Goal: Task Accomplishment & Management: Manage account settings

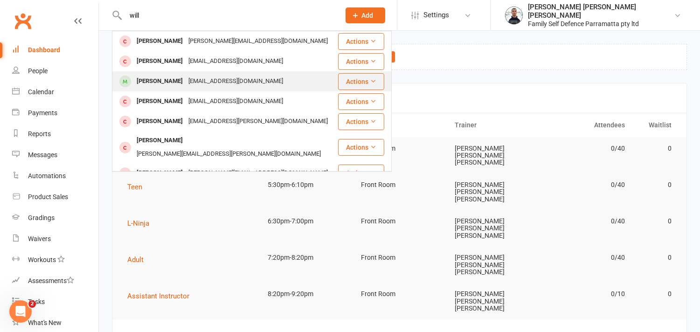
type input "will"
click at [150, 80] on div "[PERSON_NAME]" at bounding box center [160, 82] width 52 height 14
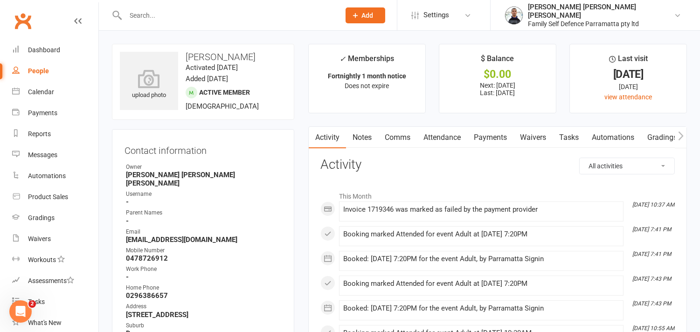
click at [495, 136] on link "Payments" at bounding box center [490, 137] width 46 height 21
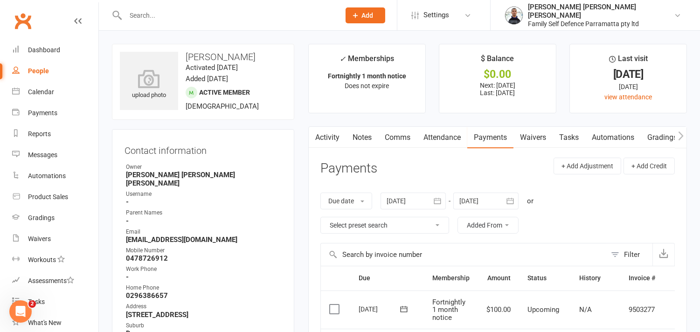
click at [242, 19] on input "text" at bounding box center [228, 15] width 211 height 13
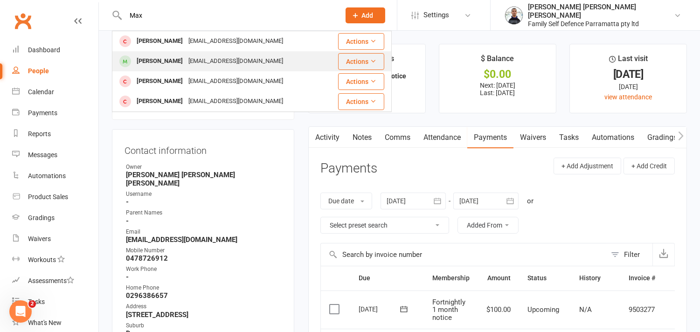
type input "Max"
click at [164, 61] on div "[PERSON_NAME]" at bounding box center [160, 62] width 52 height 14
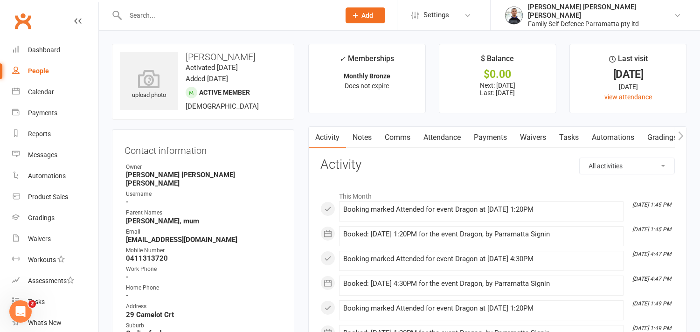
click at [444, 137] on link "Attendance" at bounding box center [442, 137] width 50 height 21
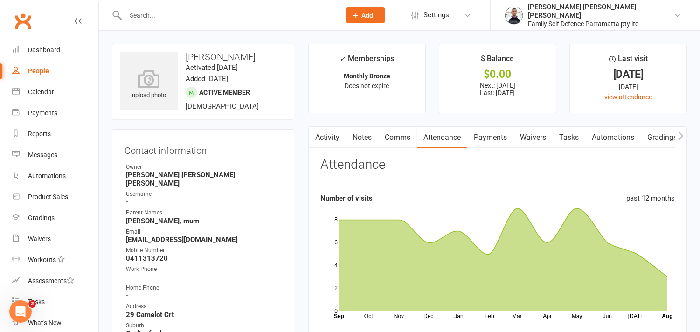
click at [497, 135] on link "Payments" at bounding box center [490, 137] width 46 height 21
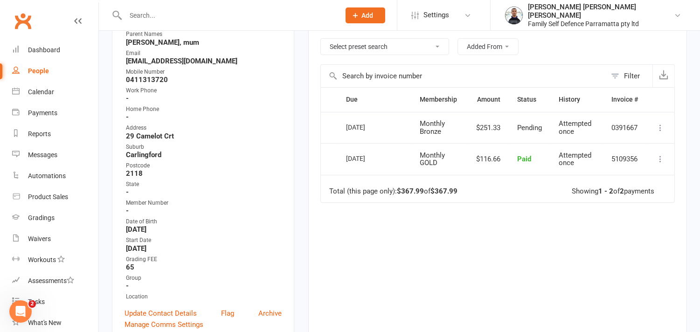
scroll to position [155, 0]
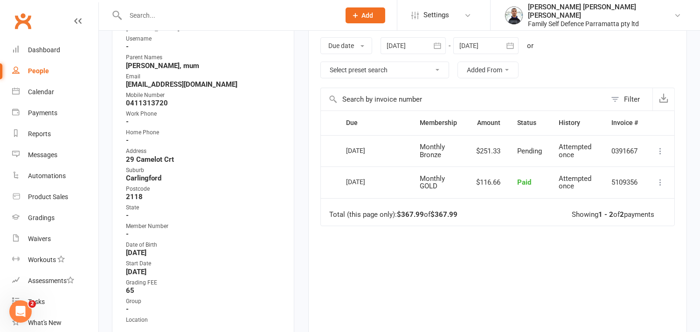
click at [442, 45] on icon "button" at bounding box center [437, 45] width 9 height 9
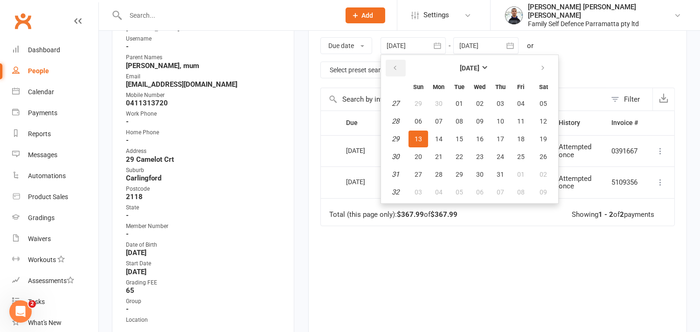
click at [398, 66] on icon "button" at bounding box center [395, 67] width 7 height 7
click at [457, 104] on span "01" at bounding box center [458, 103] width 7 height 7
type input "[DATE]"
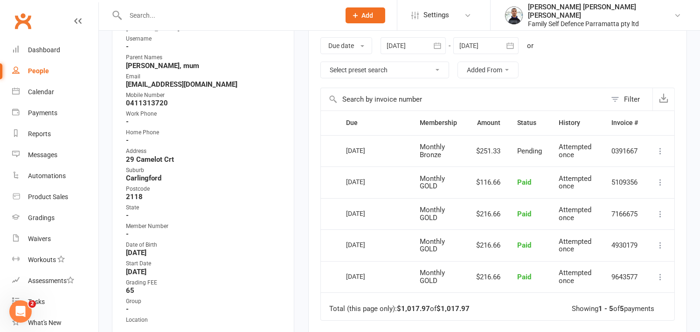
click at [513, 44] on icon "button" at bounding box center [509, 45] width 7 height 6
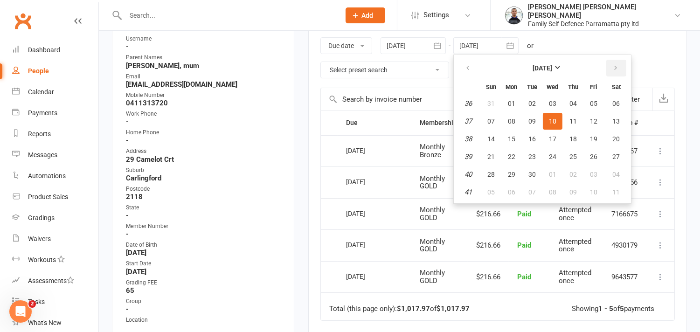
click at [614, 69] on icon "button" at bounding box center [615, 67] width 7 height 7
click at [615, 69] on button "button" at bounding box center [616, 68] width 20 height 17
click at [613, 103] on span "06" at bounding box center [616, 103] width 7 height 7
type input "[DATE]"
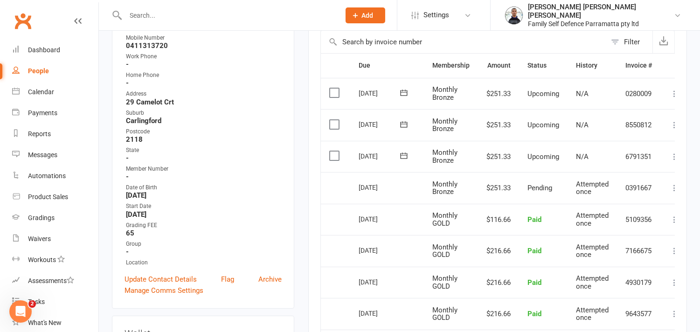
scroll to position [259, 0]
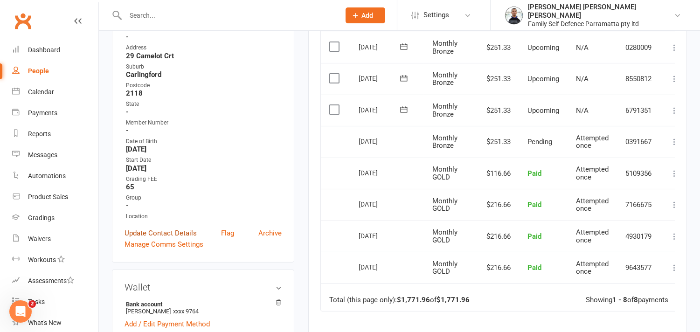
click at [151, 228] on link "Update Contact Details" at bounding box center [160, 233] width 72 height 11
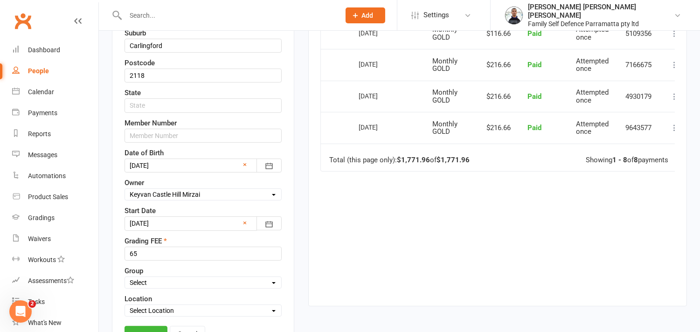
scroll to position [407, 0]
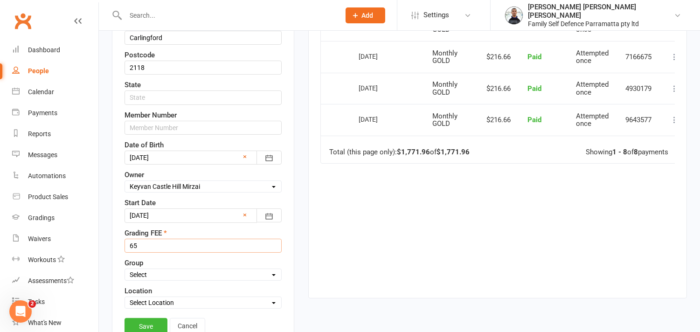
click at [128, 243] on input "65" at bounding box center [202, 246] width 157 height 14
type input "75"
click at [144, 325] on link "Save" at bounding box center [145, 326] width 43 height 17
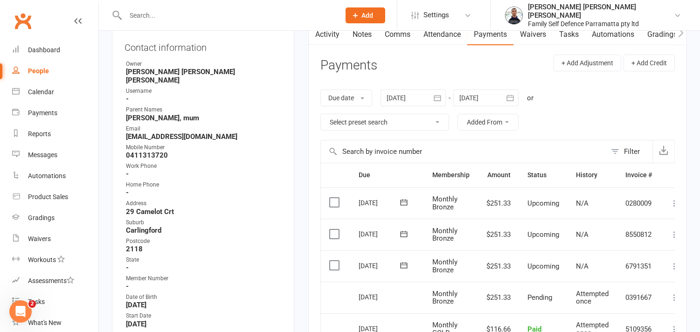
scroll to position [96, 0]
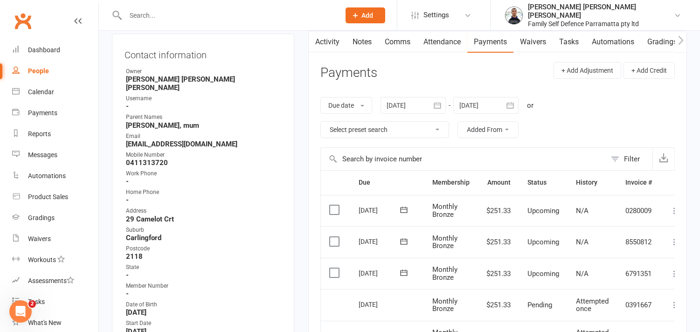
click at [440, 104] on icon "button" at bounding box center [437, 105] width 7 height 6
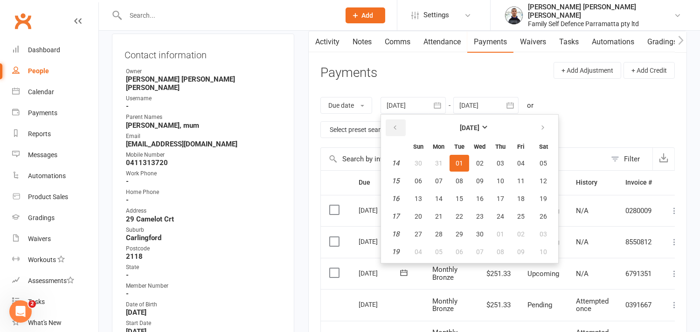
click at [397, 127] on icon "button" at bounding box center [395, 127] width 7 height 7
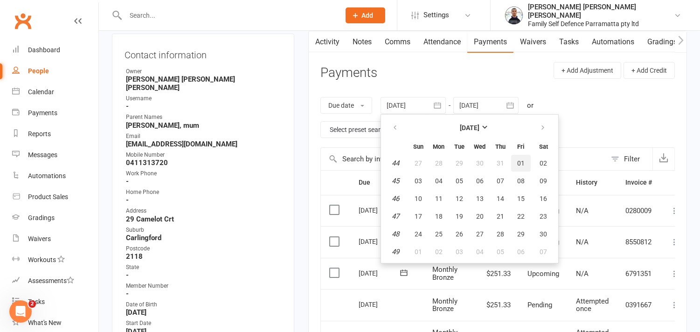
click at [518, 161] on span "01" at bounding box center [520, 162] width 7 height 7
type input "[DATE]"
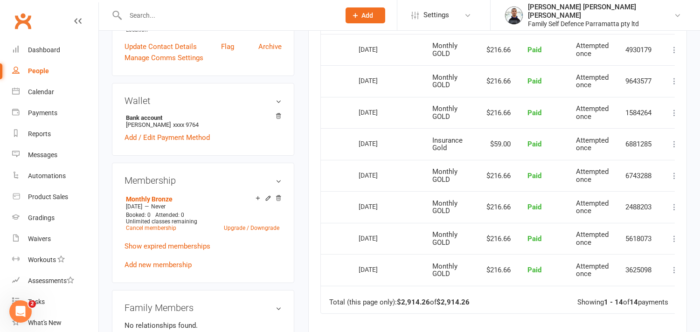
scroll to position [458, 0]
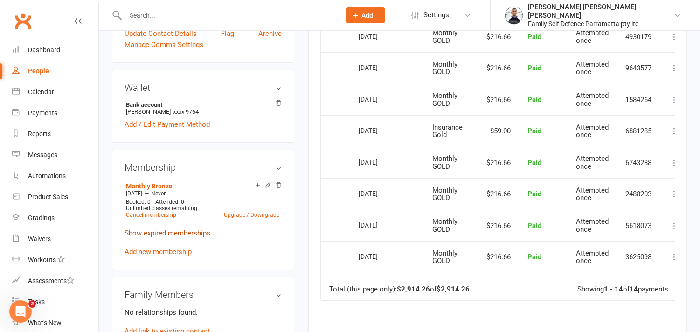
click at [161, 229] on link "Show expired memberships" at bounding box center [167, 233] width 86 height 8
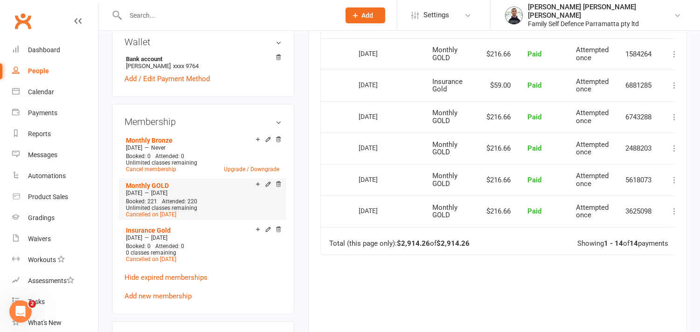
scroll to position [510, 0]
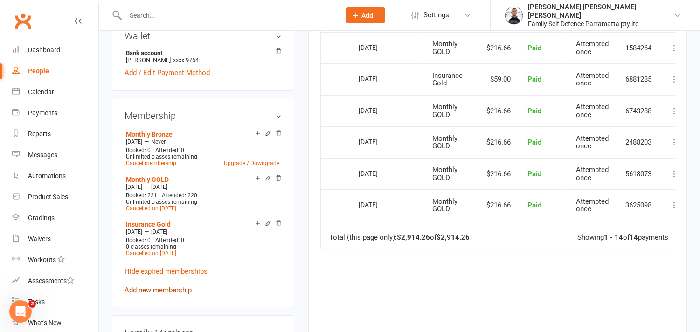
click at [158, 286] on link "Add new membership" at bounding box center [157, 290] width 67 height 8
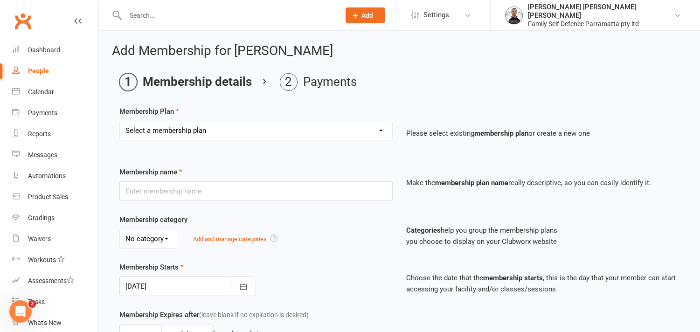
click at [171, 132] on select "Select a membership plan Create new Membership Plan Insurance Monthly Fortnight…" at bounding box center [256, 130] width 272 height 19
select select "1"
click at [120, 121] on select "Select a membership plan Create new Membership Plan Insurance Monthly Fortnight…" at bounding box center [256, 130] width 272 height 19
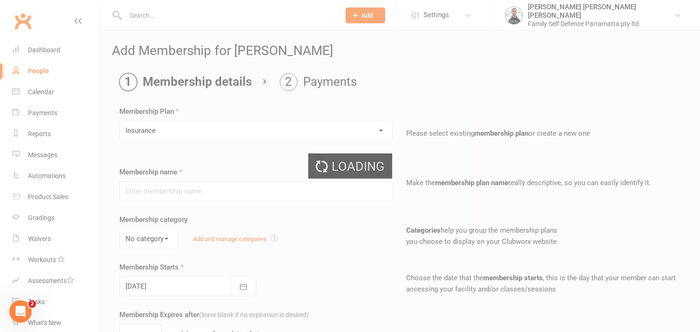
type input "Insurance"
select select "0"
type input "0"
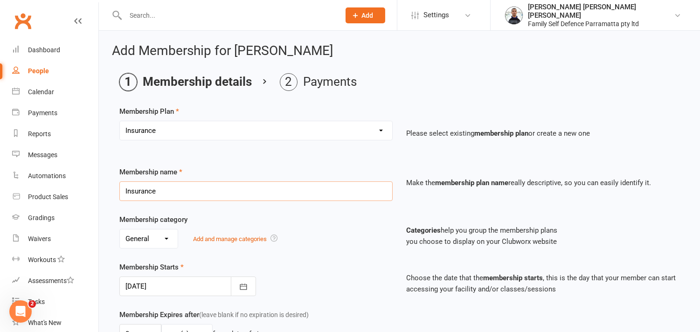
click at [158, 193] on input "Insurance" at bounding box center [255, 191] width 273 height 20
type input "Insurance BORONZE"
drag, startPoint x: 245, startPoint y: 288, endPoint x: 244, endPoint y: 283, distance: 5.2
click at [244, 288] on icon "button" at bounding box center [243, 286] width 9 height 9
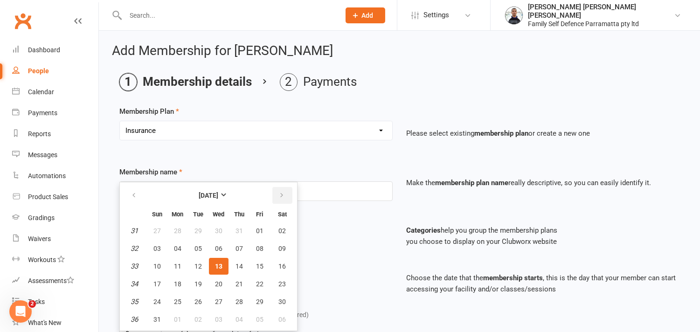
click at [278, 193] on icon "button" at bounding box center [281, 195] width 7 height 7
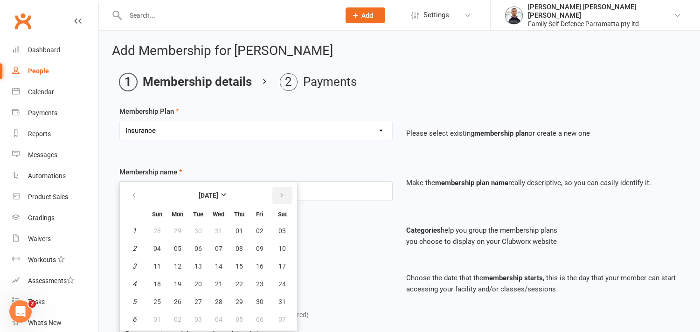
click at [278, 193] on icon "button" at bounding box center [281, 195] width 7 height 7
click at [279, 281] on span "28" at bounding box center [282, 283] width 7 height 7
type input "[DATE]"
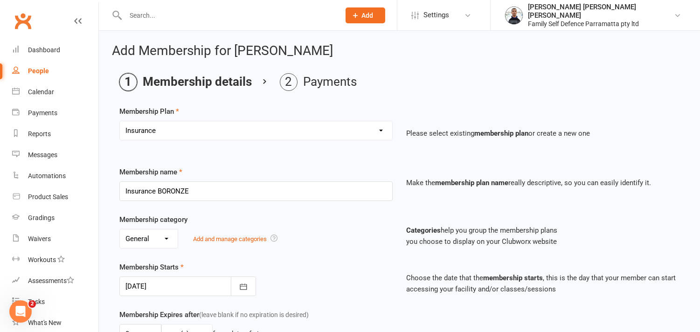
click at [328, 260] on div "Membership category No category General Add and manage categories Categories he…" at bounding box center [399, 238] width 574 height 48
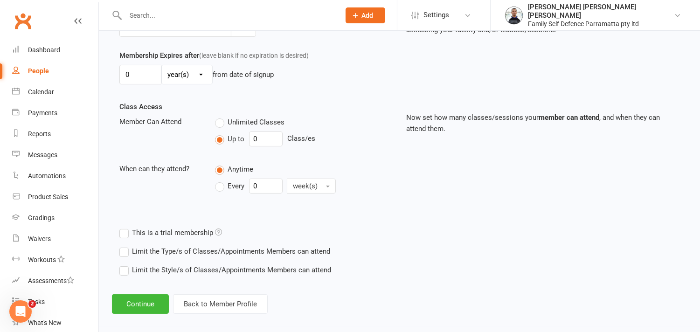
scroll to position [268, 0]
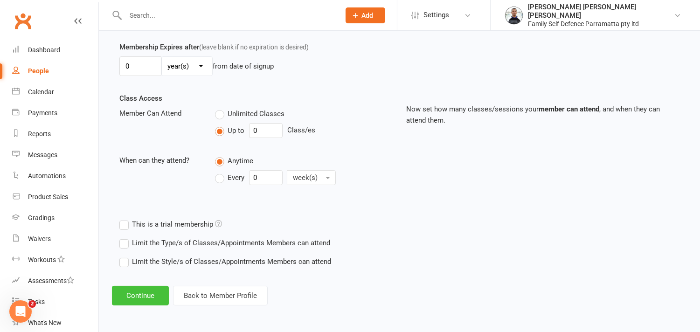
click at [140, 290] on button "Continue" at bounding box center [140, 296] width 57 height 20
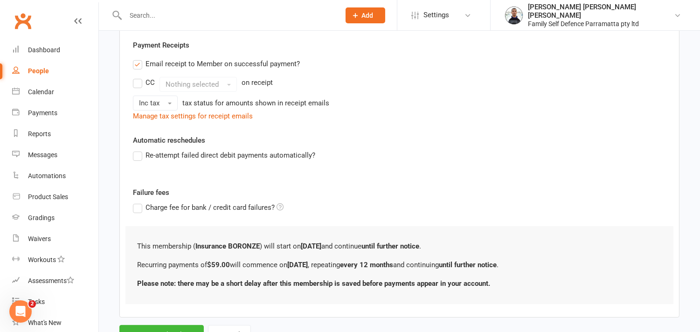
scroll to position [0, 0]
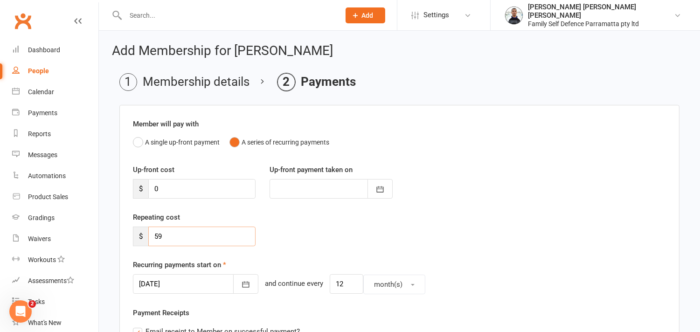
click at [157, 236] on input "59" at bounding box center [201, 237] width 107 height 20
type input "79"
click at [337, 240] on div "Repeating cost $ 79" at bounding box center [399, 236] width 547 height 48
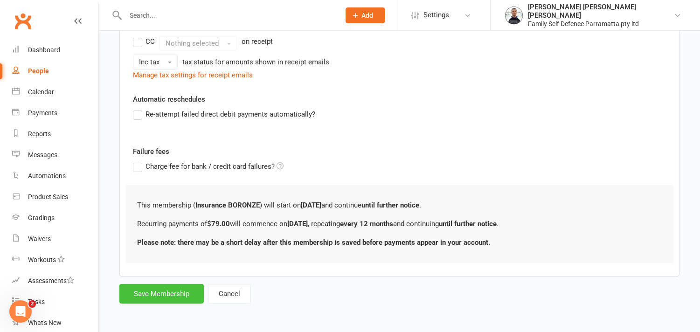
click at [171, 296] on button "Save Membership" at bounding box center [161, 294] width 84 height 20
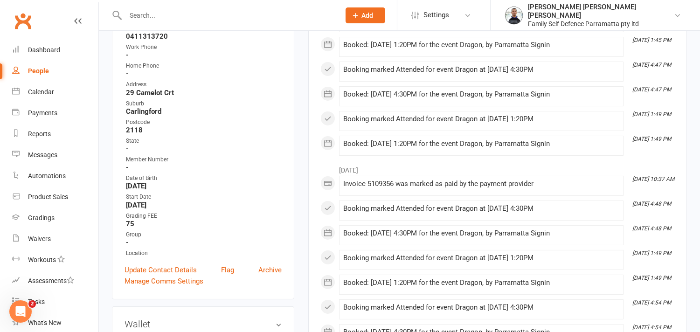
scroll to position [207, 0]
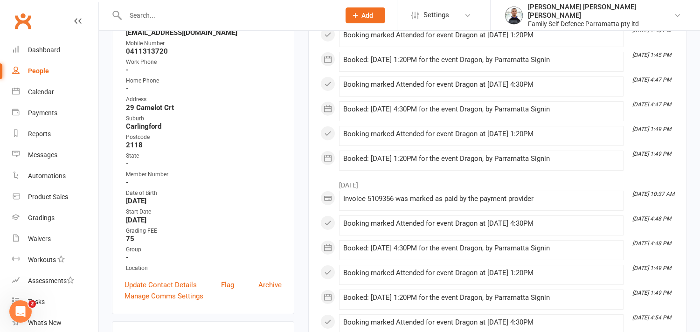
click at [197, 17] on input "text" at bounding box center [228, 15] width 211 height 13
paste input "Joen"
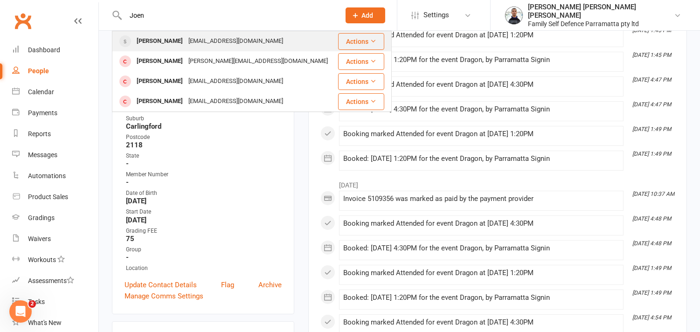
type input "Joen"
click at [169, 41] on div "[PERSON_NAME]" at bounding box center [160, 41] width 52 height 14
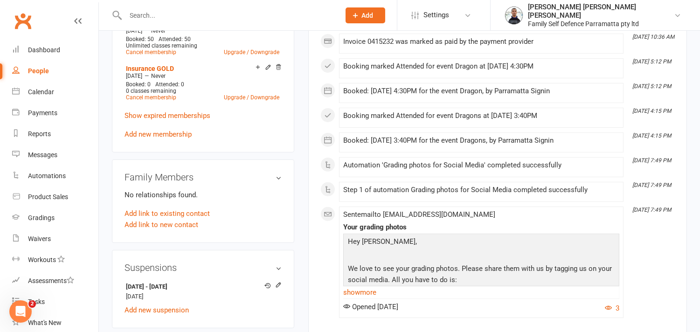
scroll to position [621, 0]
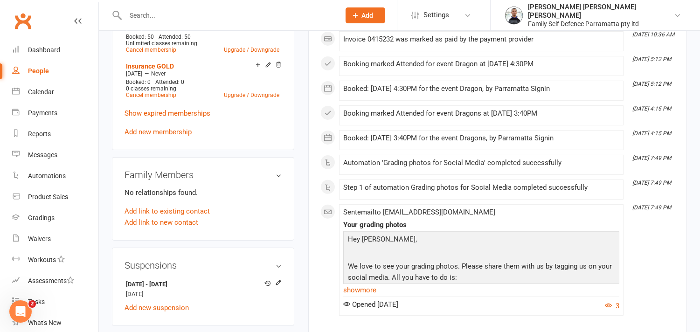
click at [233, 15] on input "text" at bounding box center [228, 15] width 211 height 13
paste input "[PERSON_NAME]"
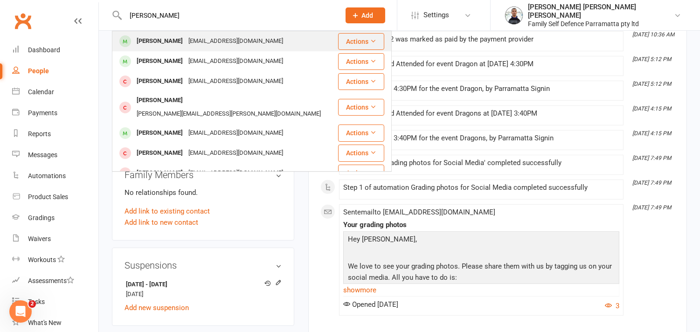
type input "[PERSON_NAME]"
click at [169, 43] on div "[PERSON_NAME]" at bounding box center [160, 41] width 52 height 14
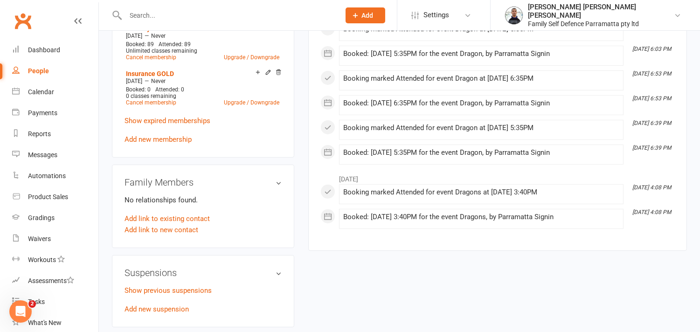
scroll to position [621, 0]
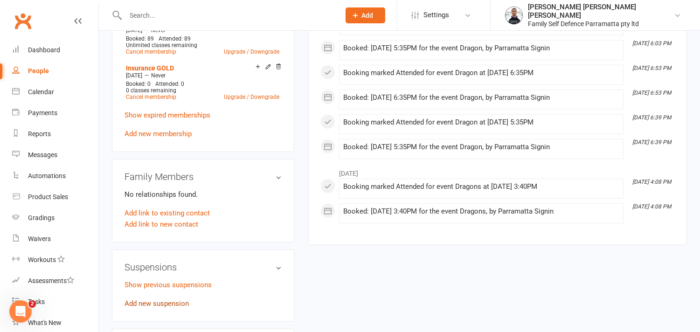
click at [160, 299] on link "Add new suspension" at bounding box center [156, 303] width 64 height 8
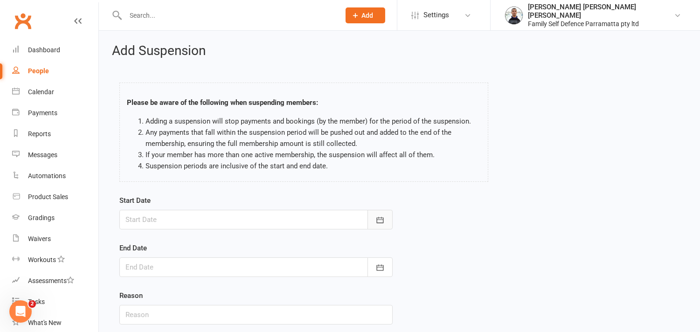
click at [379, 221] on icon "button" at bounding box center [379, 219] width 9 height 9
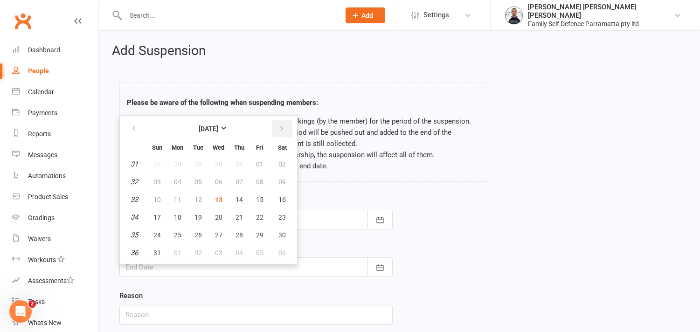
click at [278, 127] on icon "button" at bounding box center [281, 128] width 7 height 7
click at [279, 196] on span "20" at bounding box center [282, 199] width 7 height 7
type input "[DATE]"
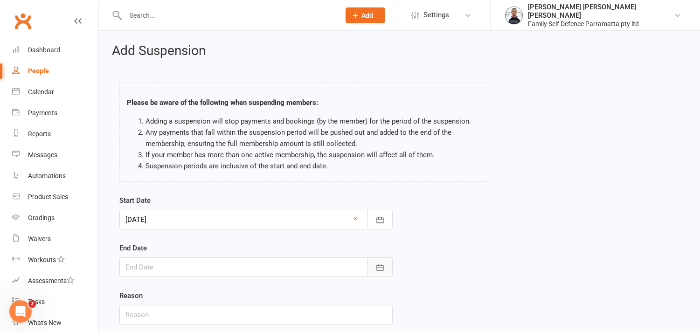
click at [378, 268] on icon "button" at bounding box center [379, 267] width 9 height 9
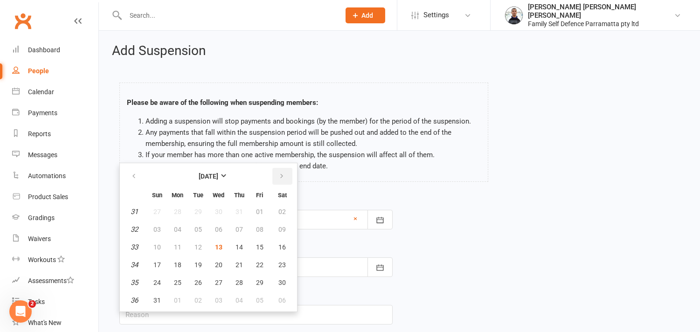
click at [278, 176] on icon "button" at bounding box center [281, 175] width 7 height 7
click at [256, 279] on span "31" at bounding box center [259, 282] width 7 height 7
type input "[DATE]"
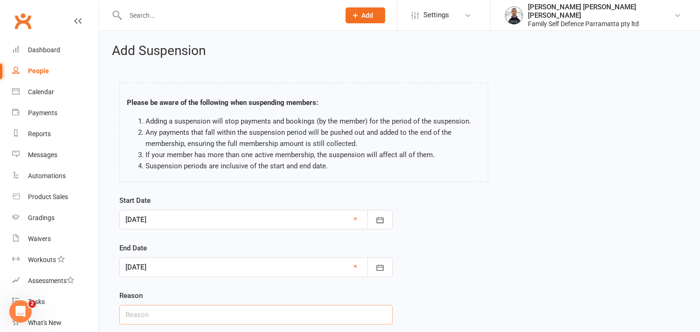
click at [210, 317] on input "text" at bounding box center [255, 315] width 273 height 20
type input "[DATE]"
click at [527, 256] on div "Start Date [DATE] [DATE] Sun Mon Tue Wed Thu Fri Sat 36 31 01 02 03 04 05 06 37…" at bounding box center [399, 266] width 574 height 143
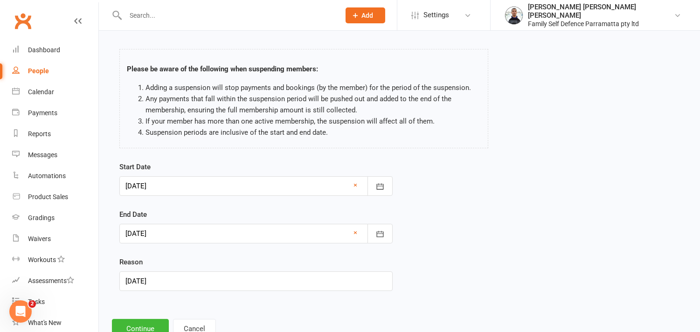
scroll to position [67, 0]
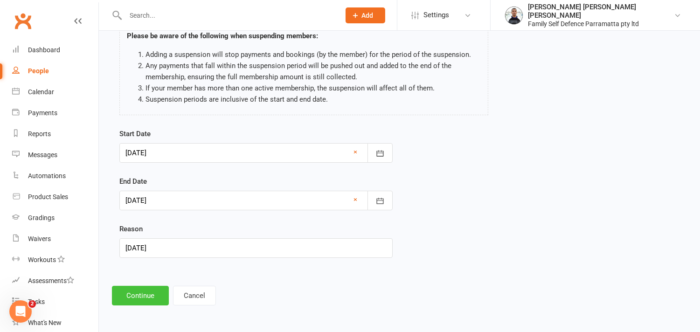
click at [132, 300] on button "Continue" at bounding box center [140, 296] width 57 height 20
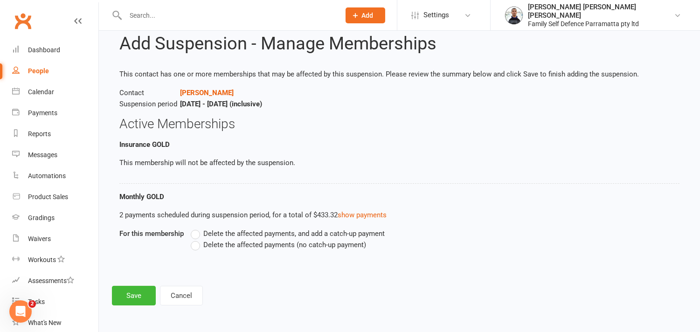
scroll to position [0, 0]
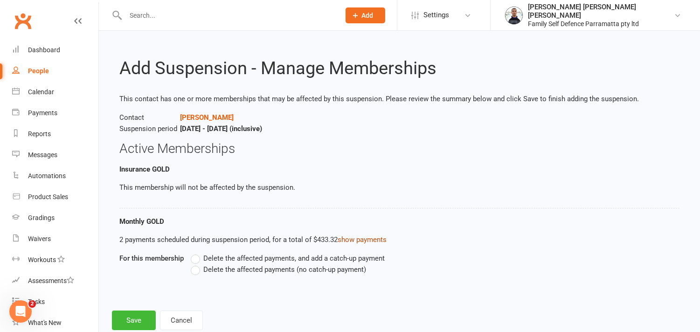
click at [353, 240] on link "show payments" at bounding box center [362, 239] width 49 height 8
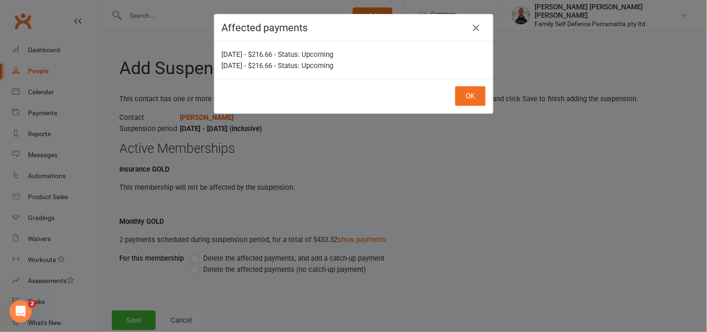
click at [473, 29] on icon "button" at bounding box center [476, 27] width 11 height 11
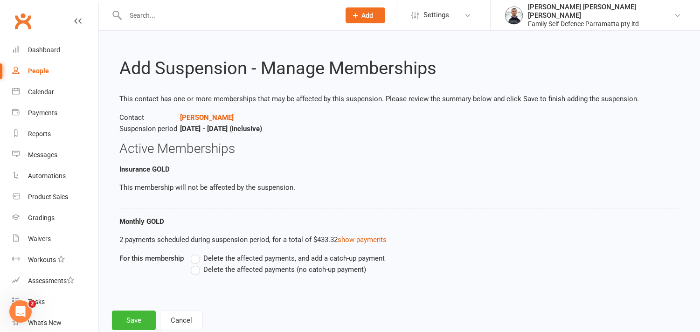
click at [195, 259] on label "Delete the affected payments, and add a catch-up payment" at bounding box center [288, 258] width 194 height 11
click at [195, 253] on input "Delete the affected payments, and add a catch-up payment" at bounding box center [194, 253] width 6 height 0
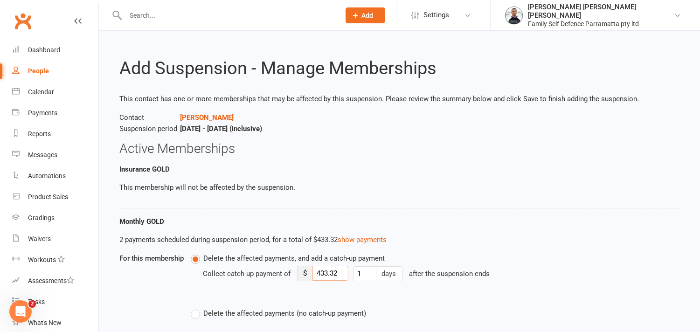
click at [314, 271] on input "433.32" at bounding box center [330, 273] width 36 height 15
type input "133.32"
click at [361, 182] on p "This membership will not be affected by the suspension." at bounding box center [399, 187] width 560 height 11
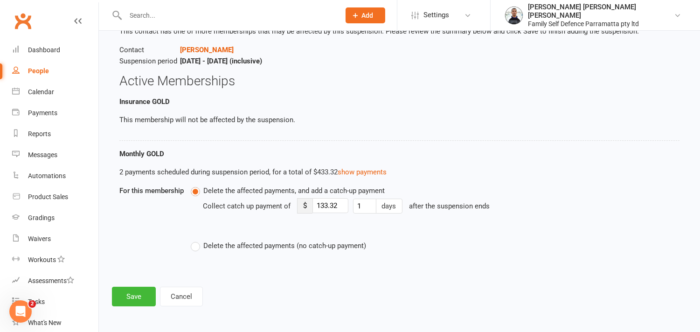
scroll to position [68, 0]
click at [133, 294] on button "Save" at bounding box center [134, 296] width 44 height 20
